Goal: Information Seeking & Learning: Learn about a topic

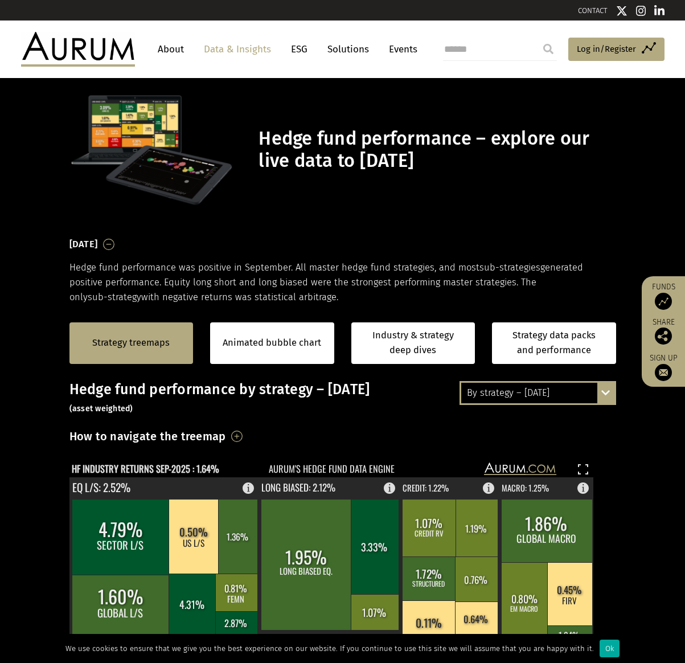
click at [218, 43] on link "Data & Insights" at bounding box center [237, 49] width 79 height 21
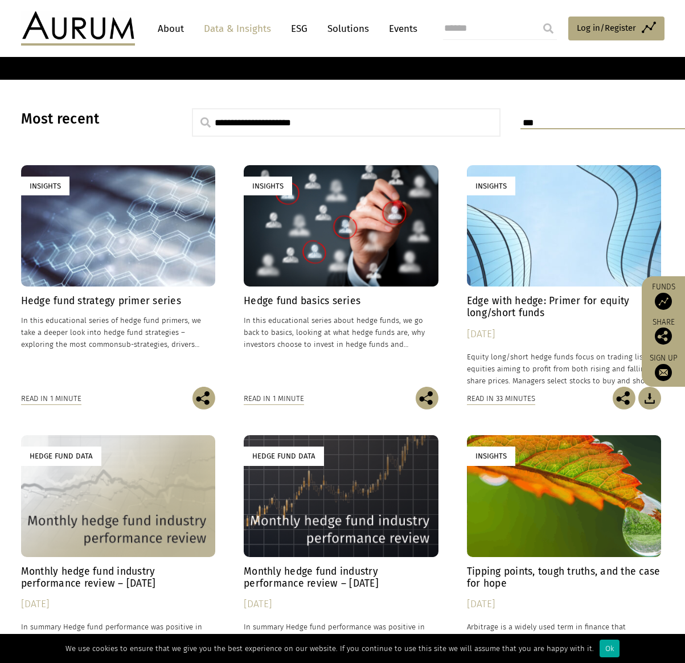
scroll to position [255, 0]
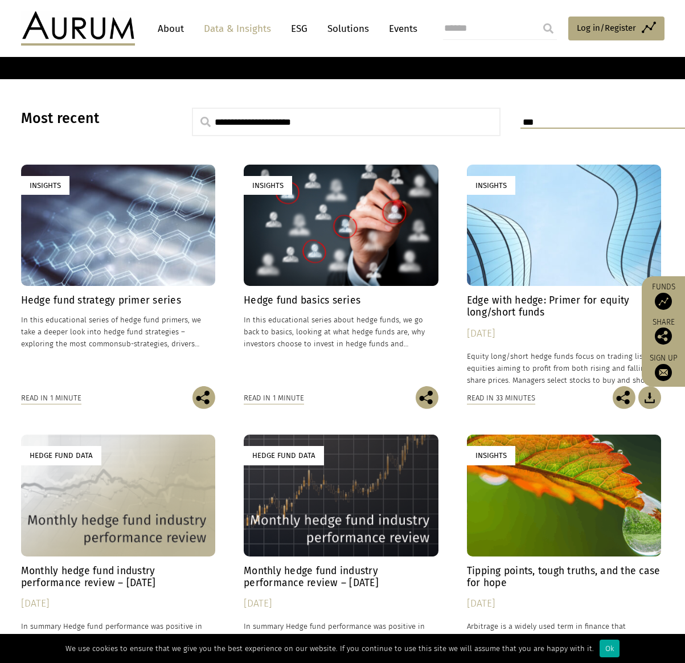
click at [191, 493] on div "Hedge Fund Data" at bounding box center [118, 495] width 195 height 121
